Goal: Communication & Community: Answer question/provide support

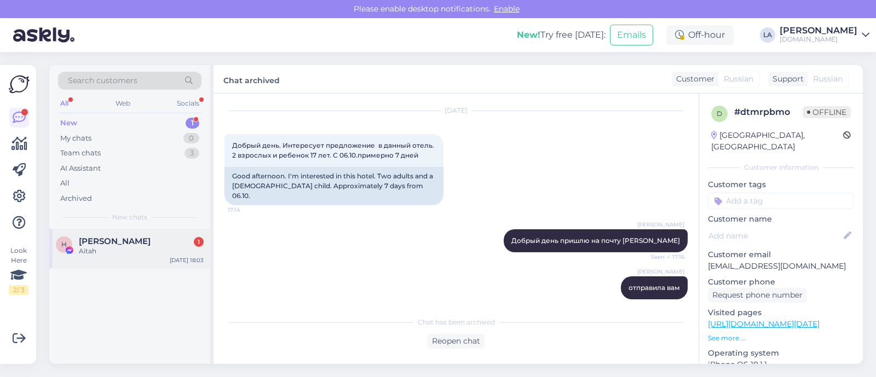
click at [169, 243] on div "[PERSON_NAME] 1" at bounding box center [141, 241] width 125 height 10
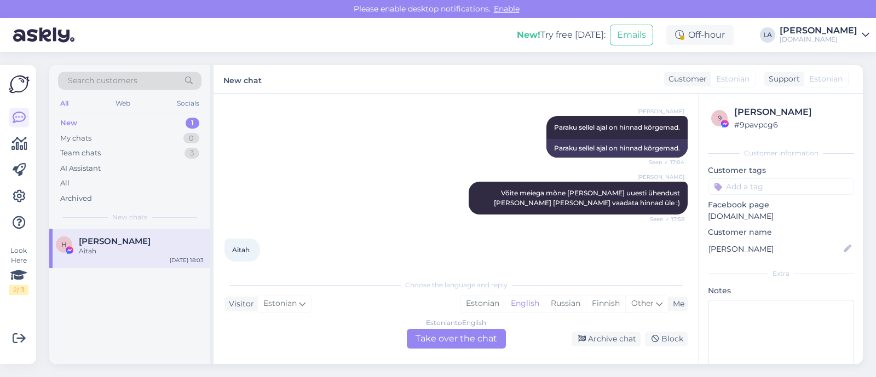
scroll to position [1226, 0]
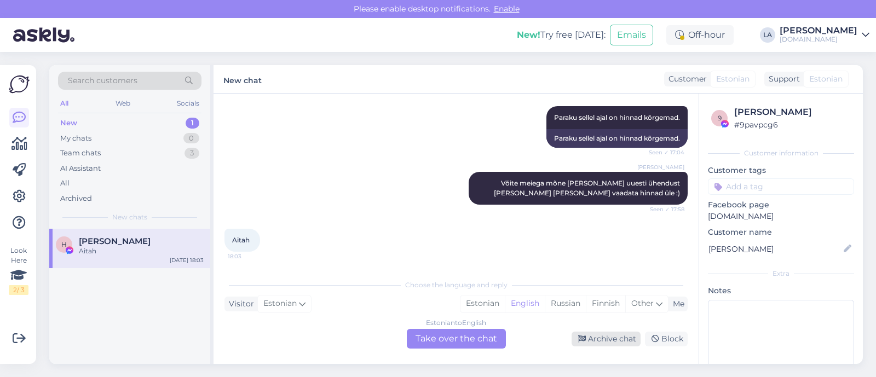
click at [594, 342] on div "Archive chat" at bounding box center [606, 339] width 69 height 15
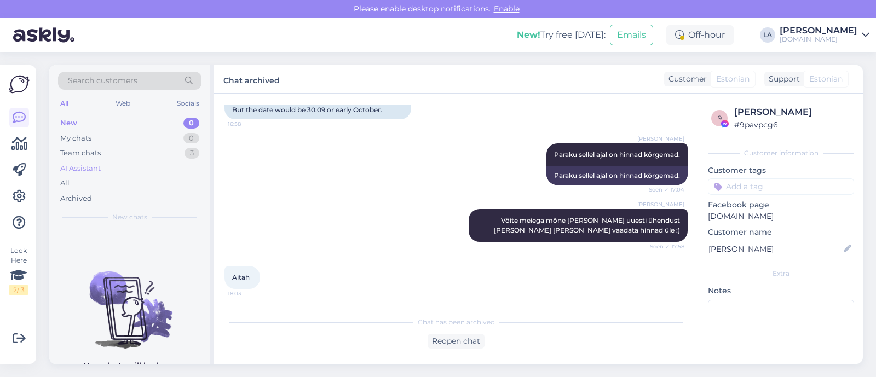
click at [161, 169] on div "AI Assistant" at bounding box center [129, 168] width 143 height 15
click at [119, 120] on div "New 0" at bounding box center [129, 123] width 143 height 15
click at [123, 137] on div "My chats 0" at bounding box center [129, 138] width 143 height 15
click at [112, 149] on div "Team chats 3" at bounding box center [129, 153] width 143 height 15
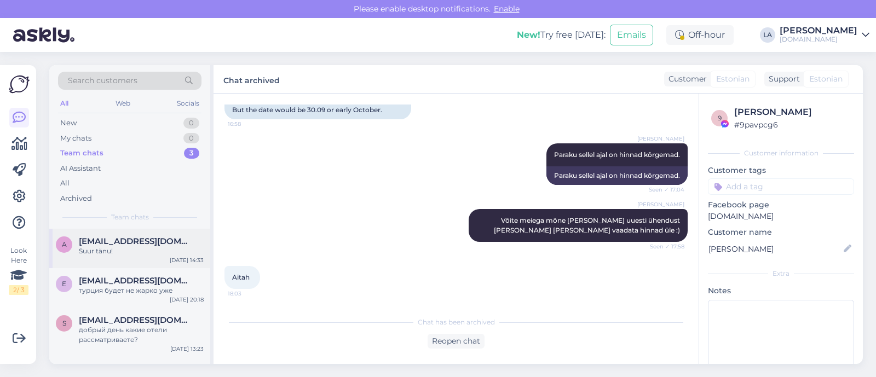
click at [135, 249] on div "Suur tänu!" at bounding box center [141, 251] width 125 height 10
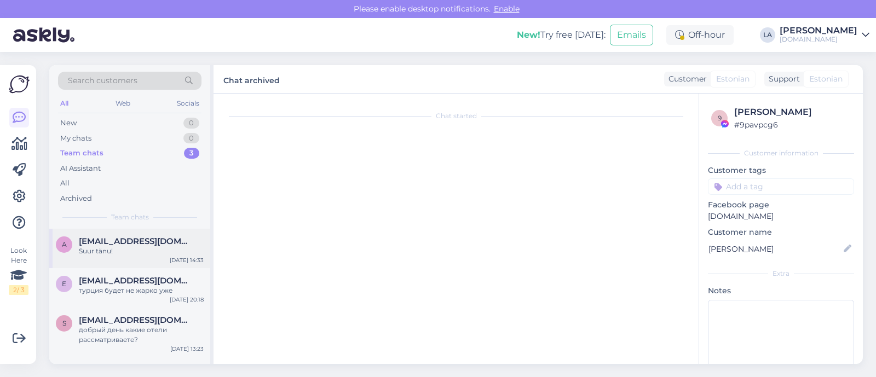
scroll to position [144, 0]
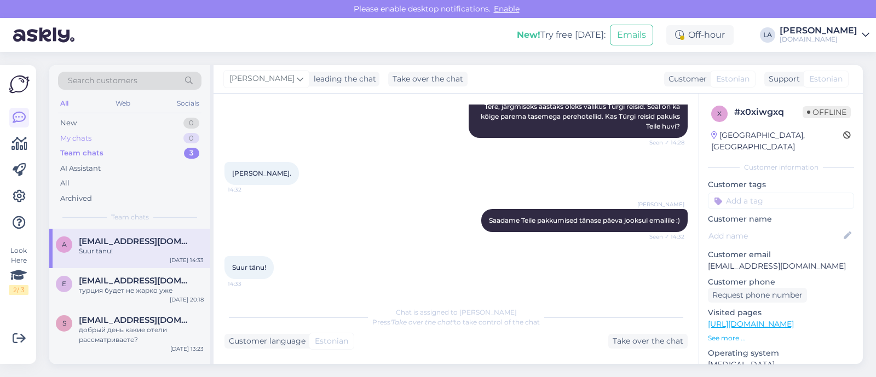
click at [133, 140] on div "My chats 0" at bounding box center [129, 138] width 143 height 15
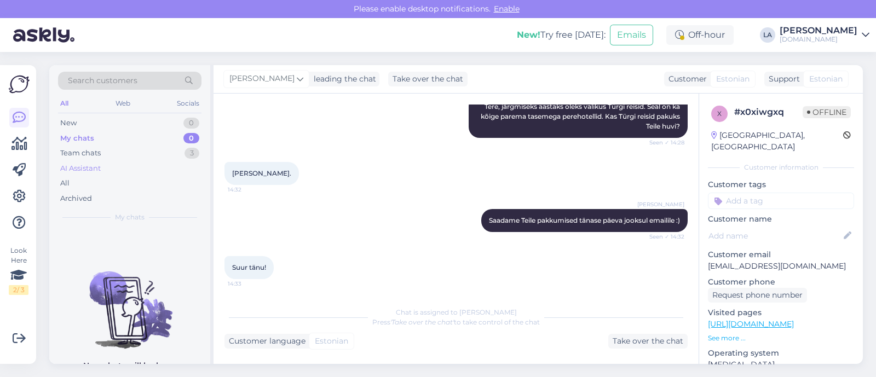
click at [129, 167] on div "AI Assistant" at bounding box center [129, 168] width 143 height 15
click at [123, 188] on div "All" at bounding box center [129, 183] width 143 height 15
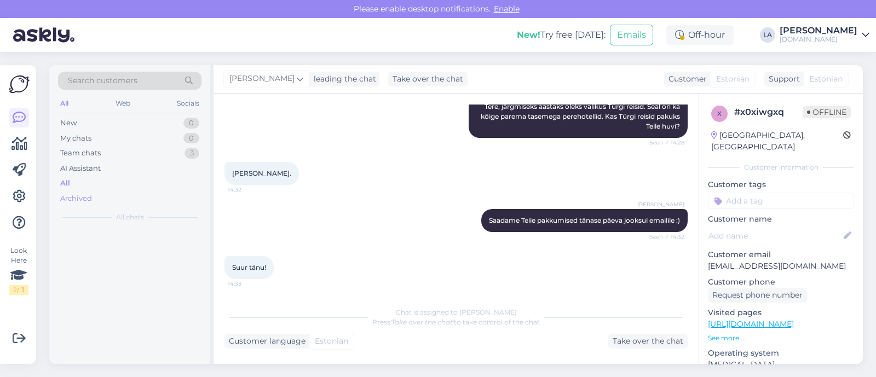
click at [122, 201] on div "Archived" at bounding box center [129, 198] width 143 height 15
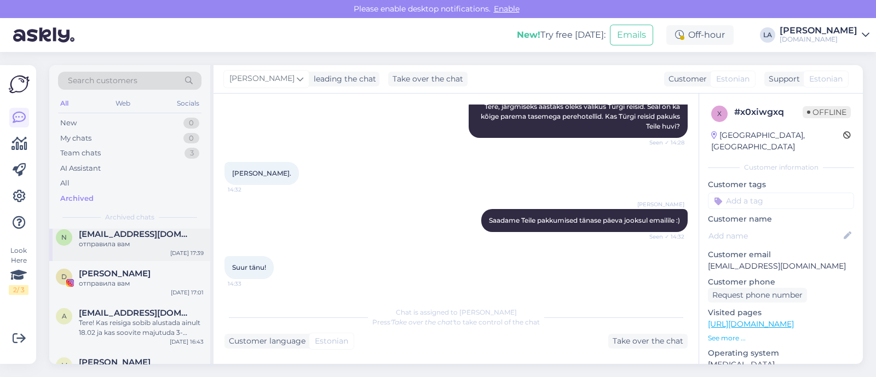
scroll to position [68, 0]
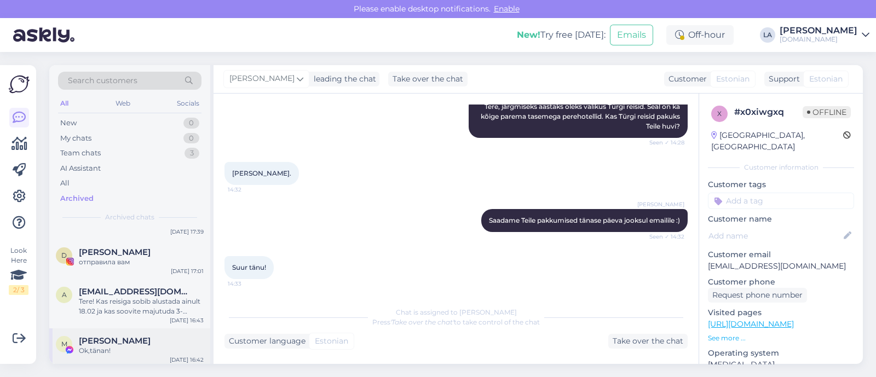
click at [124, 357] on div "M [PERSON_NAME],tänan! [DATE] 16:42" at bounding box center [129, 347] width 161 height 39
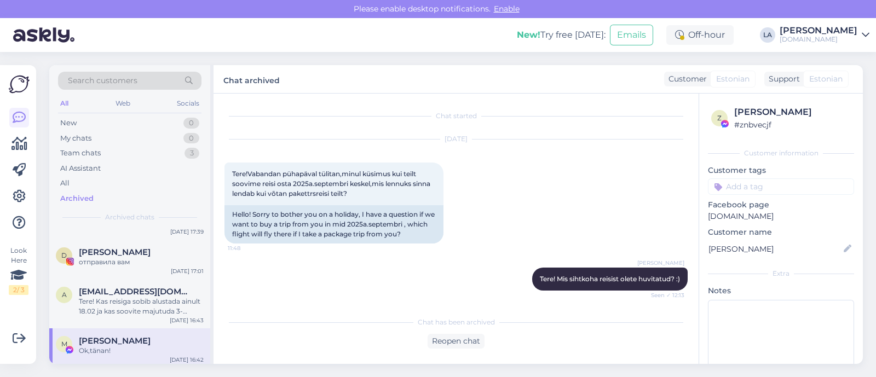
scroll to position [4219, 0]
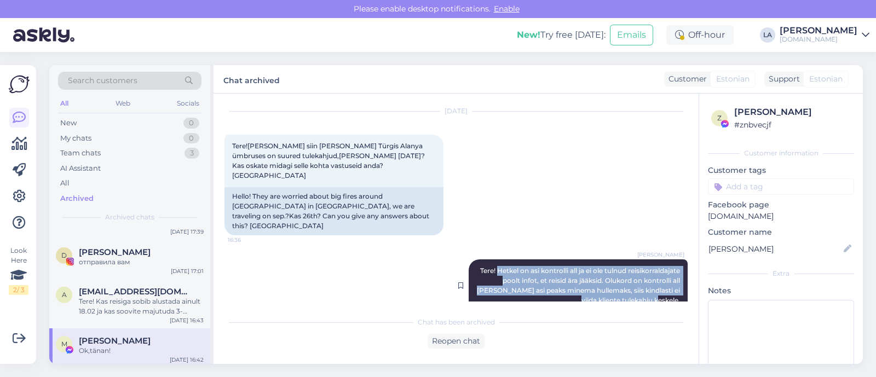
drag, startPoint x: 538, startPoint y: 202, endPoint x: 674, endPoint y: 230, distance: 138.6
click at [674, 259] on div "Lilit [PERSON_NAME]! Hetkel on asi kontrolli all ja ei ole tulnud reisikorralda…" at bounding box center [578, 285] width 219 height 53
copy span "[PERSON_NAME] on asi kontrolli all ja ei ole tulnud reisikorraldajate poolt inf…"
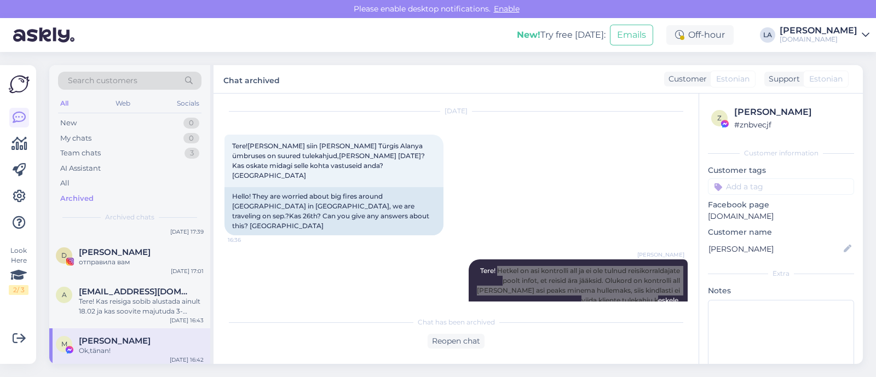
scroll to position [0, 0]
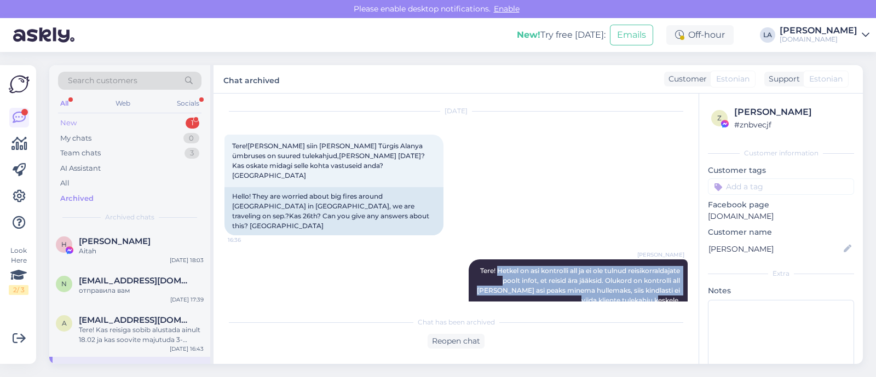
click at [168, 124] on div "New 1" at bounding box center [129, 123] width 143 height 15
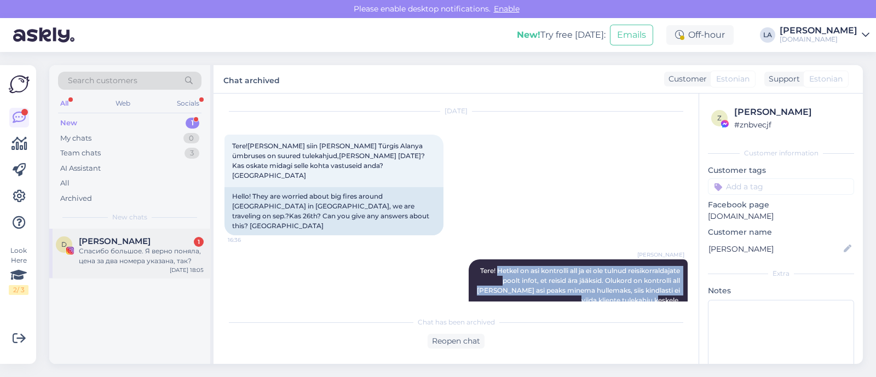
click at [175, 245] on div "[PERSON_NAME] 1 Спасибо большое. Я верно поняла, цена за два номера указана, та…" at bounding box center [141, 251] width 125 height 30
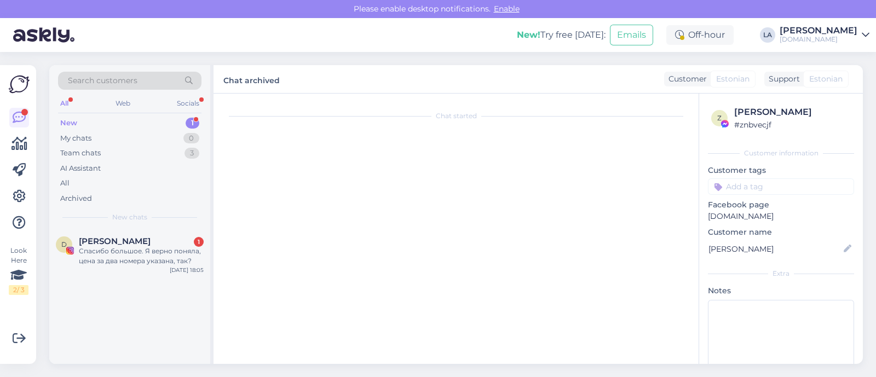
scroll to position [685, 0]
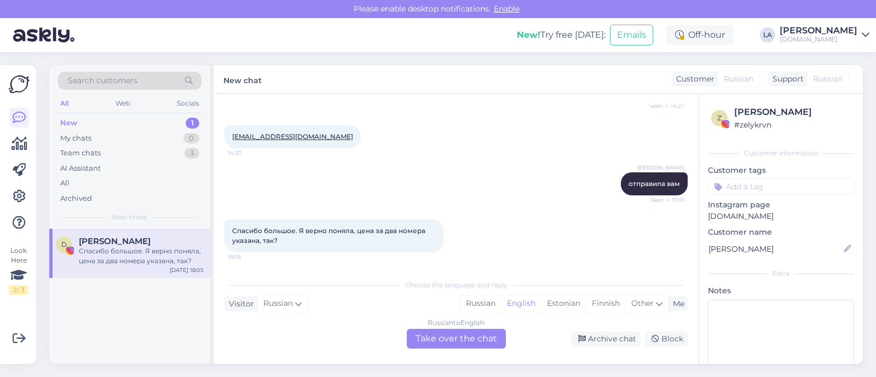
click at [484, 341] on div "Russian to English Take over the chat" at bounding box center [456, 339] width 99 height 20
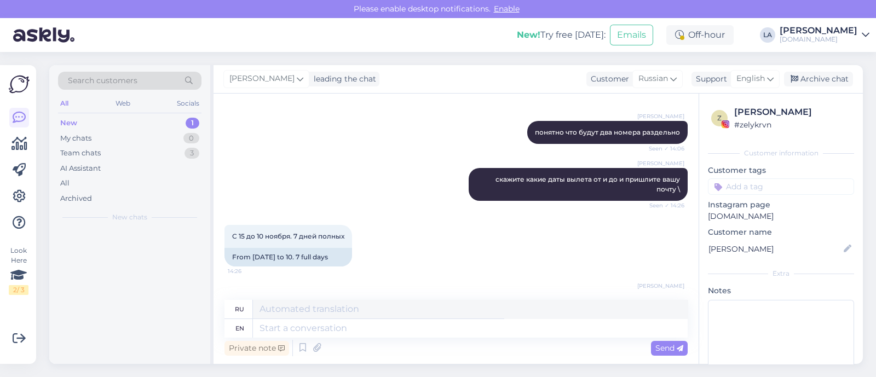
scroll to position [898, 0]
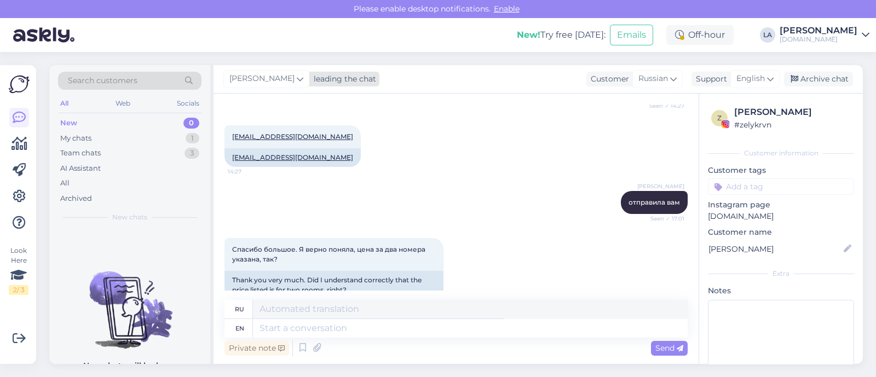
click at [257, 76] on span "[PERSON_NAME]" at bounding box center [261, 79] width 65 height 12
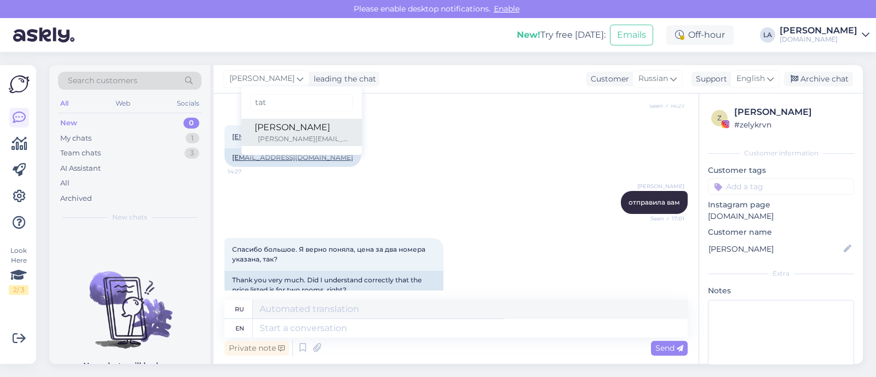
type input "tat"
click at [274, 132] on div "[PERSON_NAME]" at bounding box center [302, 127] width 94 height 13
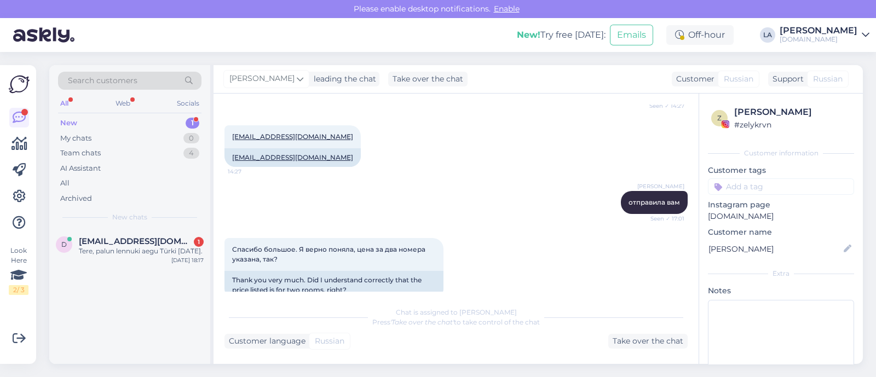
scroll to position [965, 0]
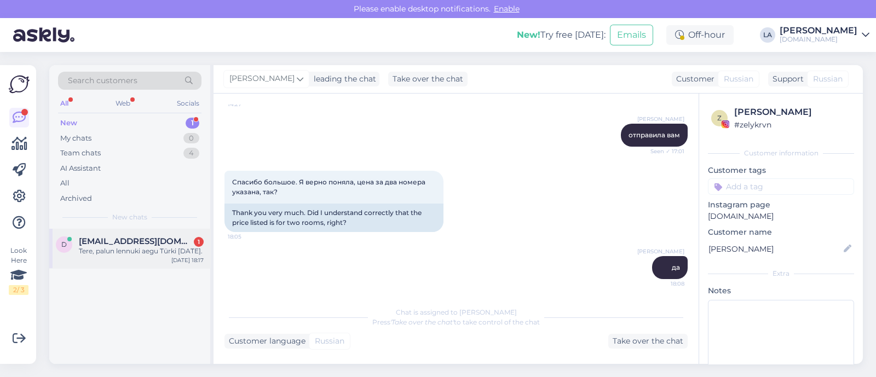
click at [198, 256] on div "Tere, palun lennuki aegu Türki [DATE]." at bounding box center [141, 251] width 125 height 10
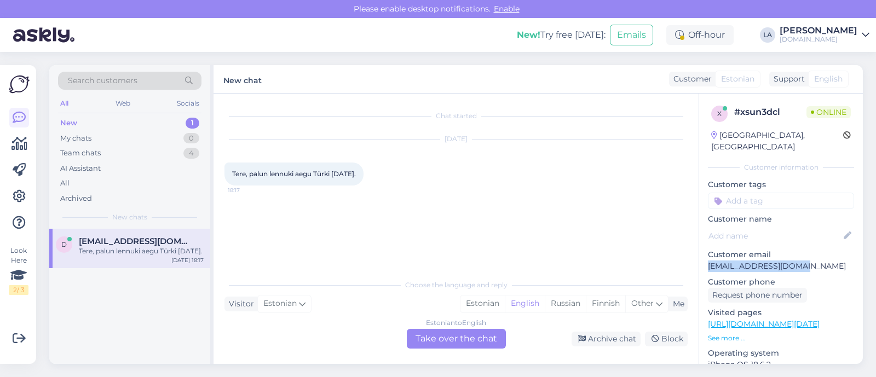
drag, startPoint x: 706, startPoint y: 253, endPoint x: 811, endPoint y: 257, distance: 105.7
click at [812, 257] on div "x # xsun3dcl Online [GEOGRAPHIC_DATA], [GEOGRAPHIC_DATA] Customer information C…" at bounding box center [781, 324] width 164 height 461
copy p "[EMAIL_ADDRESS][DOMAIN_NAME]"
click at [483, 339] on div "Estonian to English Take over the chat" at bounding box center [456, 339] width 99 height 20
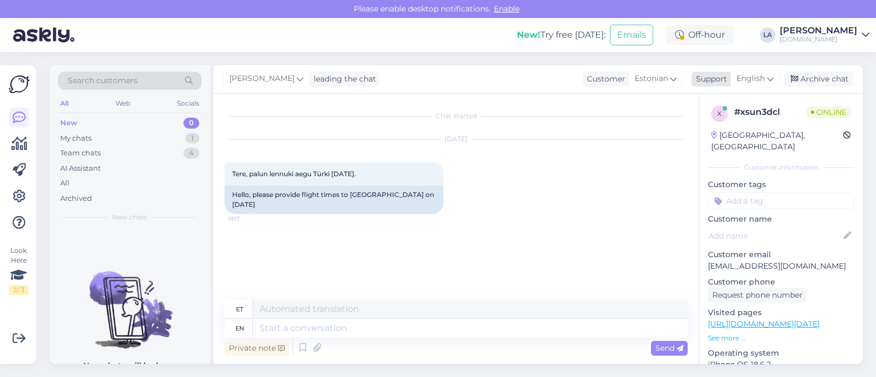
click at [758, 78] on span "English" at bounding box center [750, 79] width 28 height 12
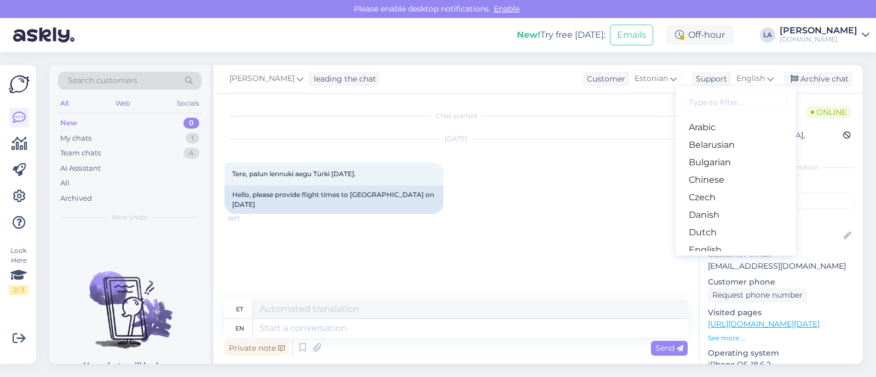
click at [721, 259] on link "Estonian" at bounding box center [736, 268] width 120 height 18
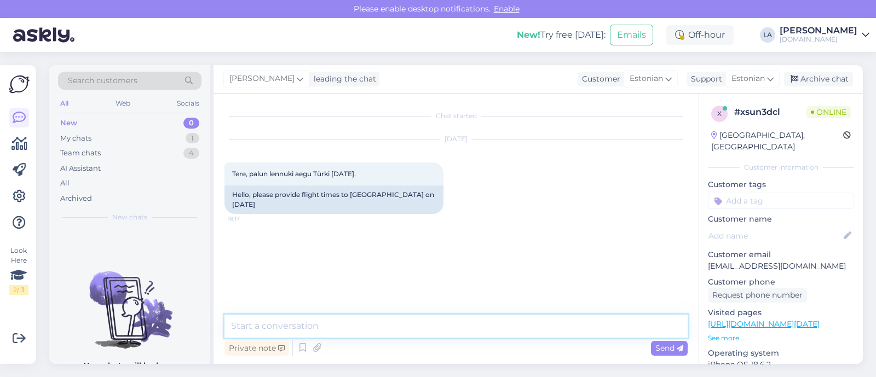
click at [405, 323] on textarea at bounding box center [455, 326] width 463 height 23
type textarea "t"
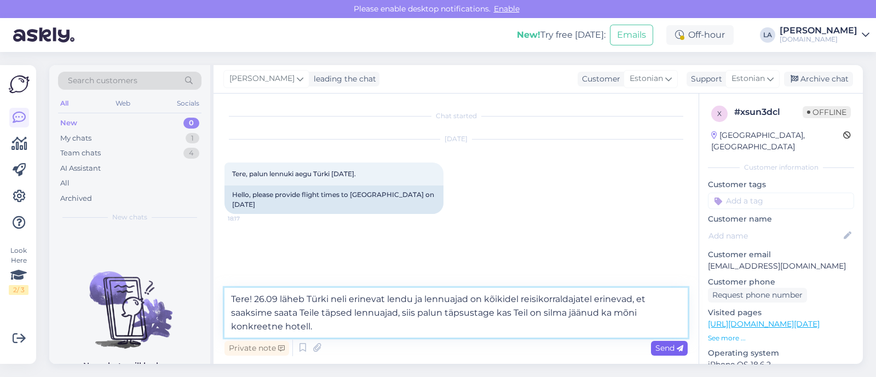
type textarea "Tere! 26.09 läheb Türki neli erinevat lendu ja lennuajad on kõikidel reisikorra…"
click at [664, 353] on div "Send" at bounding box center [669, 348] width 37 height 15
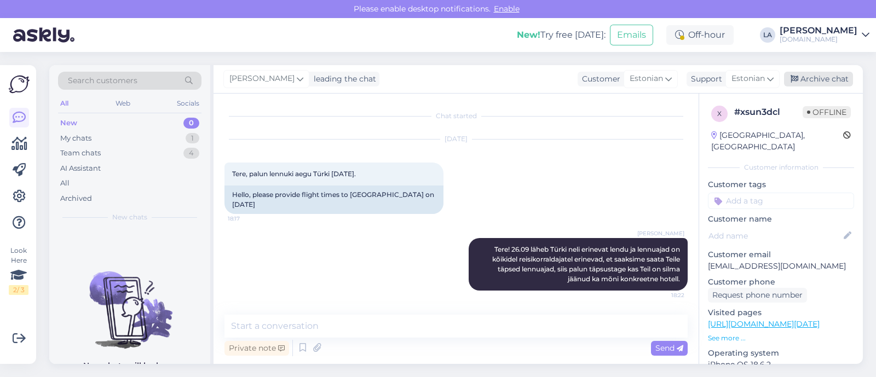
click at [807, 77] on div "Archive chat" at bounding box center [818, 79] width 69 height 15
